Goal: Find specific page/section: Find specific page/section

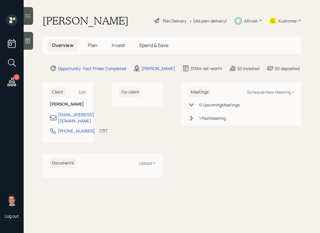
click at [95, 49] on h5 "Plan" at bounding box center [92, 45] width 19 height 13
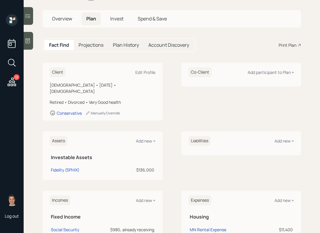
scroll to position [19, 0]
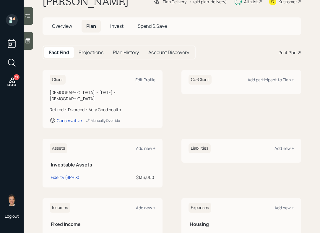
click at [113, 28] on span "Invest" at bounding box center [116, 26] width 13 height 7
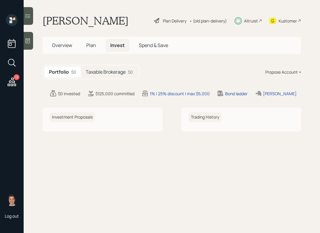
click at [94, 35] on main "[PERSON_NAME] Plan Delivery • (old plan-delivery) Altruist Kustomer Overview Pl…" at bounding box center [172, 116] width 297 height 233
click at [94, 38] on div "Overview Plan Invest Spend & Save" at bounding box center [172, 45] width 259 height 17
click at [94, 40] on h5 "Plan" at bounding box center [91, 45] width 19 height 13
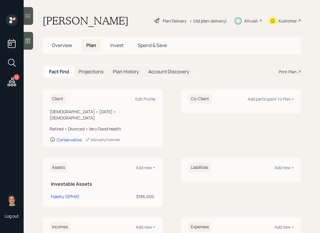
click at [70, 42] on span "Overview" at bounding box center [62, 45] width 20 height 7
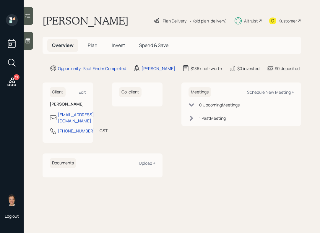
click at [97, 47] on h5 "Plan" at bounding box center [92, 45] width 19 height 13
